Goal: Check status: Check status

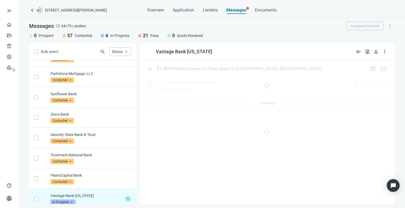
scroll to position [689, 0]
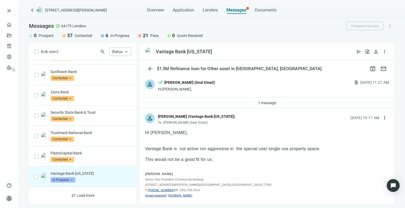
click at [70, 180] on span "In Progress" at bounding box center [62, 180] width 25 height 5
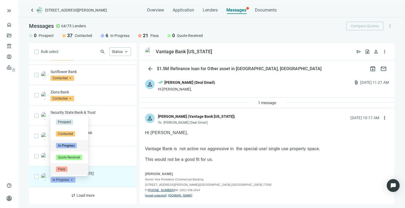
click at [64, 169] on span "Pass" at bounding box center [62, 169] width 12 height 5
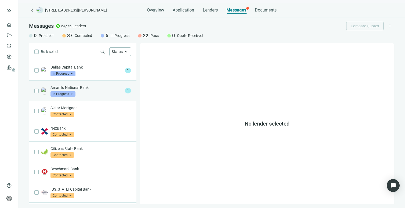
click at [87, 87] on p "Amarillo National Bank" at bounding box center [86, 87] width 72 height 5
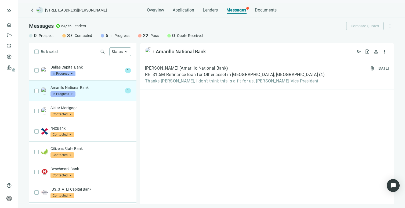
click at [74, 94] on span "In Progress" at bounding box center [62, 94] width 25 height 5
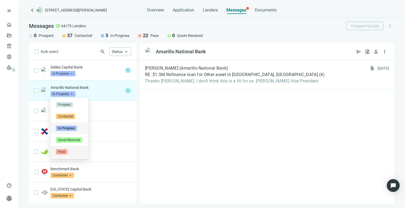
click at [62, 153] on span "Pass" at bounding box center [62, 151] width 12 height 5
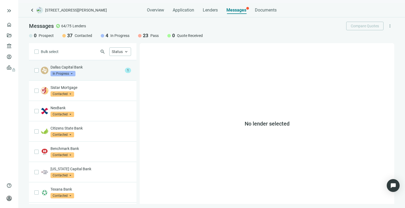
click at [84, 70] on p "Dallas Capital Bank" at bounding box center [86, 67] width 72 height 5
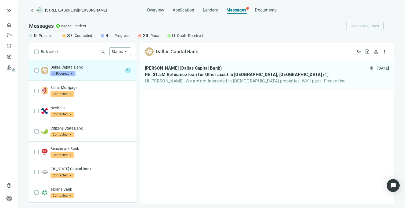
click at [71, 72] on span "In Progress" at bounding box center [62, 73] width 25 height 5
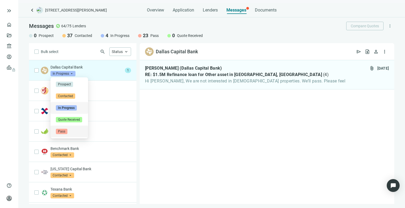
click at [63, 130] on span "Pass" at bounding box center [62, 131] width 12 height 5
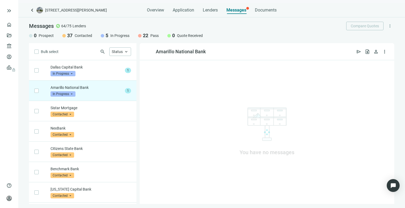
scroll to position [20, 0]
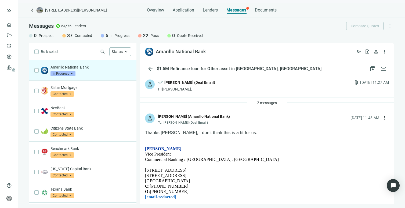
click at [72, 74] on span "In Progress" at bounding box center [62, 73] width 25 height 5
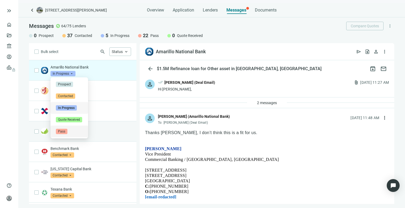
click at [63, 133] on span "Pass" at bounding box center [62, 131] width 12 height 5
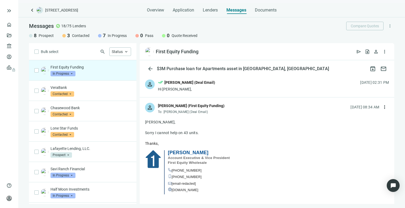
click at [72, 74] on span "In Progress" at bounding box center [62, 73] width 25 height 5
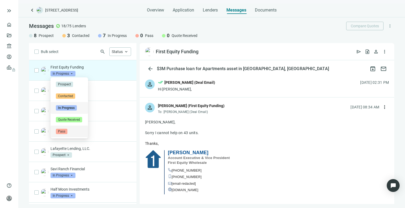
click at [62, 130] on span "Pass" at bounding box center [62, 131] width 12 height 5
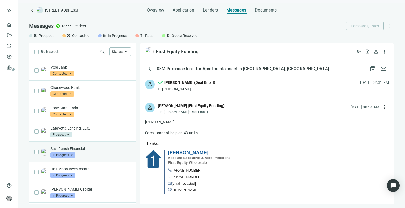
click at [91, 149] on p "Savi Ranch Financial" at bounding box center [90, 148] width 80 height 5
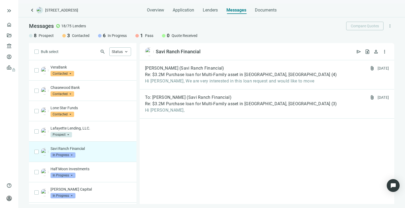
click at [71, 154] on span "In Progress" at bounding box center [62, 155] width 25 height 5
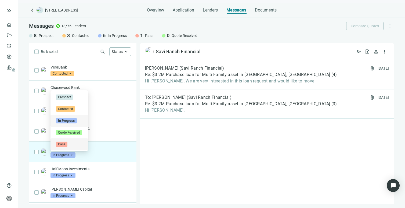
click at [64, 145] on span "Pass" at bounding box center [62, 144] width 12 height 5
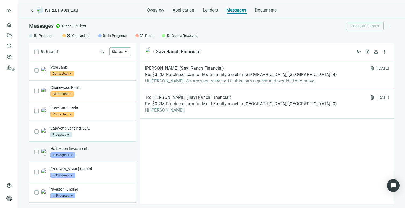
click at [71, 154] on span "In Progress" at bounding box center [62, 155] width 25 height 5
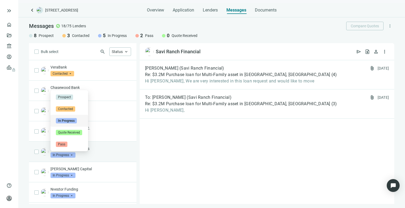
click at [113, 152] on div "Half Moon Investments In Progress arrow_drop_down contacted in_progress quote_r…" at bounding box center [90, 152] width 80 height 12
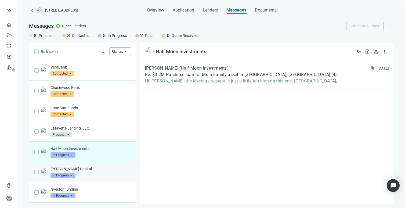
click at [70, 175] on span "In Progress" at bounding box center [62, 175] width 25 height 5
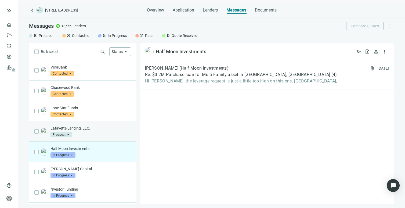
click at [112, 133] on div "Lafayette Lending, LLC. Prospect arrow_drop_down" at bounding box center [90, 132] width 80 height 12
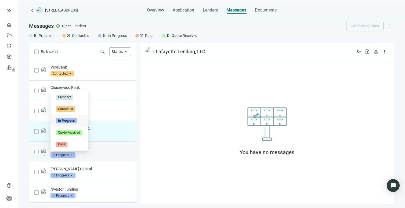
click at [72, 154] on span "In Progress" at bounding box center [62, 155] width 25 height 5
click at [64, 95] on span "Prospect" at bounding box center [64, 97] width 17 height 5
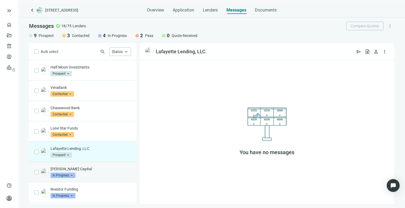
click at [68, 175] on span "In Progress" at bounding box center [62, 175] width 25 height 5
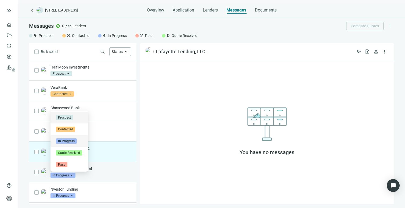
click at [68, 118] on span "Prospect" at bounding box center [64, 117] width 17 height 5
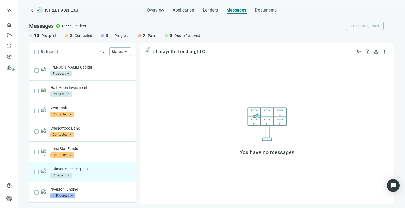
click at [64, 176] on span "Prospect" at bounding box center [60, 175] width 21 height 5
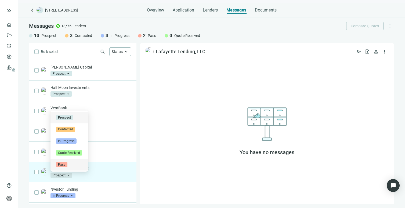
click at [64, 167] on span "Pass" at bounding box center [62, 164] width 12 height 5
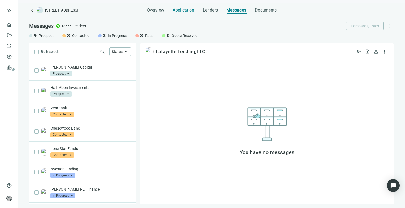
click at [191, 9] on span "Application" at bounding box center [183, 10] width 21 height 5
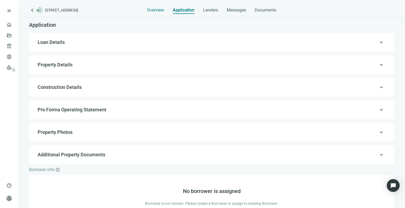
click at [156, 9] on span "Overview" at bounding box center [155, 10] width 17 height 5
